Goal: Task Accomplishment & Management: Complete application form

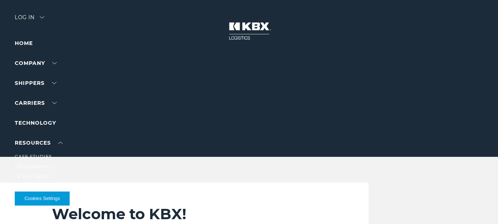
click at [44, 147] on li "RESOURCES Case Studies Infographics In The News" at bounding box center [47, 159] width 64 height 42
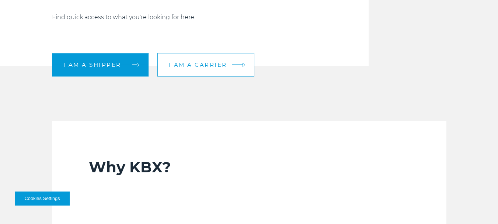
scroll to position [220, 0]
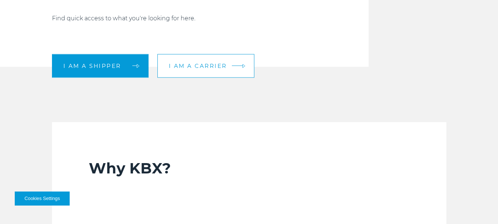
click at [204, 68] on span "I am a carrier" at bounding box center [198, 66] width 58 height 6
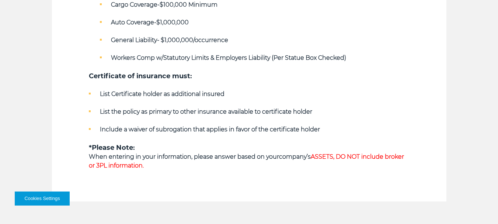
scroll to position [516, 0]
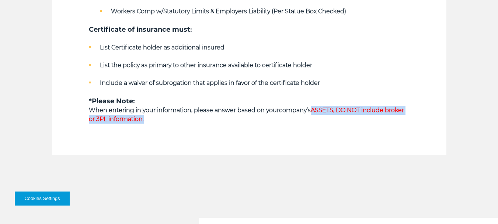
drag, startPoint x: 312, startPoint y: 109, endPoint x: 427, endPoint y: 115, distance: 115.3
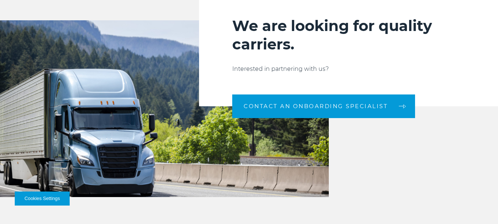
scroll to position [738, 0]
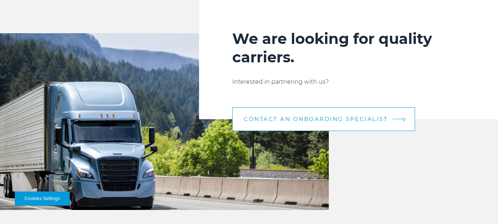
click at [311, 124] on link "CONTACT AN ONBOARDING SPECIALIST" at bounding box center [323, 119] width 183 height 24
click at [337, 114] on link "CONTACT AN ONBOARDING SPECIALIST" at bounding box center [323, 119] width 183 height 24
click at [329, 118] on span "CONTACT AN ONBOARDING SPECIALIST" at bounding box center [316, 119] width 144 height 6
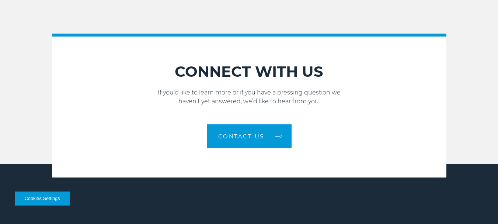
scroll to position [1033, 0]
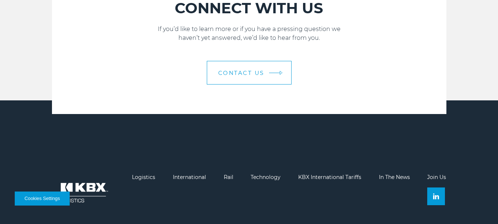
click at [261, 75] on span "Contact Us" at bounding box center [241, 73] width 46 height 6
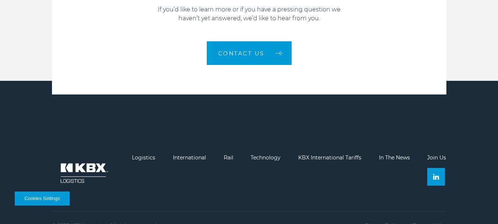
scroll to position [1070, 0]
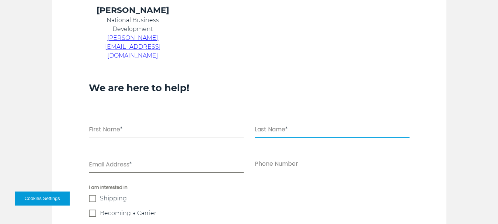
scroll to position [443, 0]
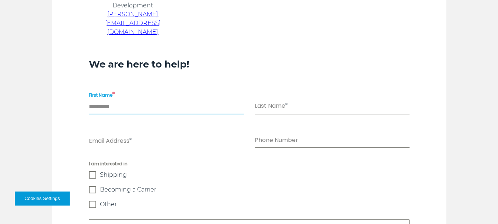
click at [113, 99] on input "First Name *" at bounding box center [166, 106] width 155 height 15
type input "*****"
type input "******"
type input "**********"
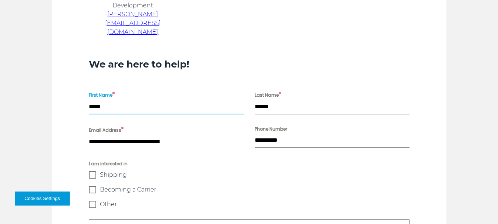
click at [95, 186] on span at bounding box center [92, 189] width 7 height 7
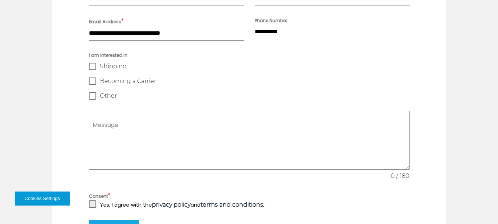
scroll to position [553, 0]
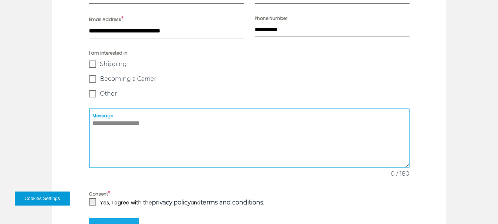
click at [184, 135] on textarea "Message" at bounding box center [249, 137] width 321 height 59
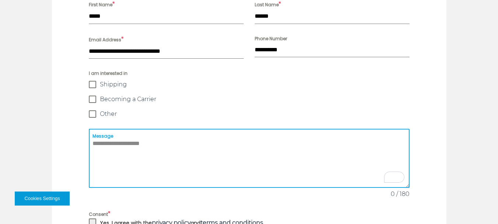
scroll to position [516, 0]
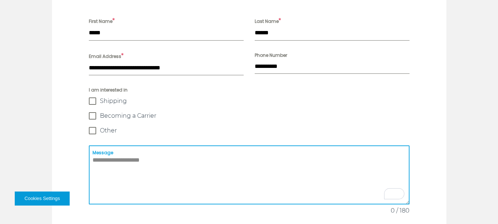
click at [166, 150] on textarea "Message" at bounding box center [249, 174] width 321 height 59
paste textarea "**********"
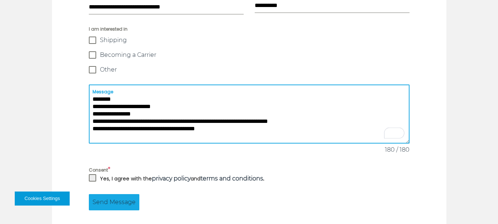
scroll to position [590, 0]
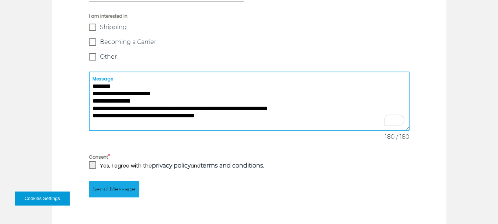
type textarea "**********"
click at [93, 161] on span at bounding box center [92, 164] width 7 height 7
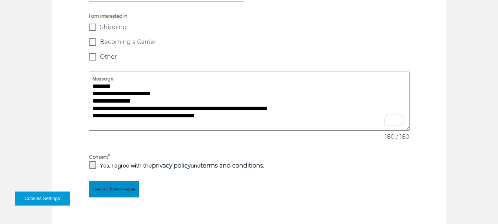
click at [116, 181] on button "Send Message" at bounding box center [114, 189] width 51 height 16
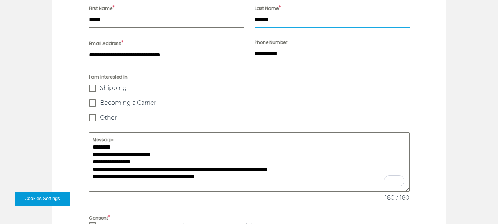
scroll to position [488, 0]
